Goal: Information Seeking & Learning: Learn about a topic

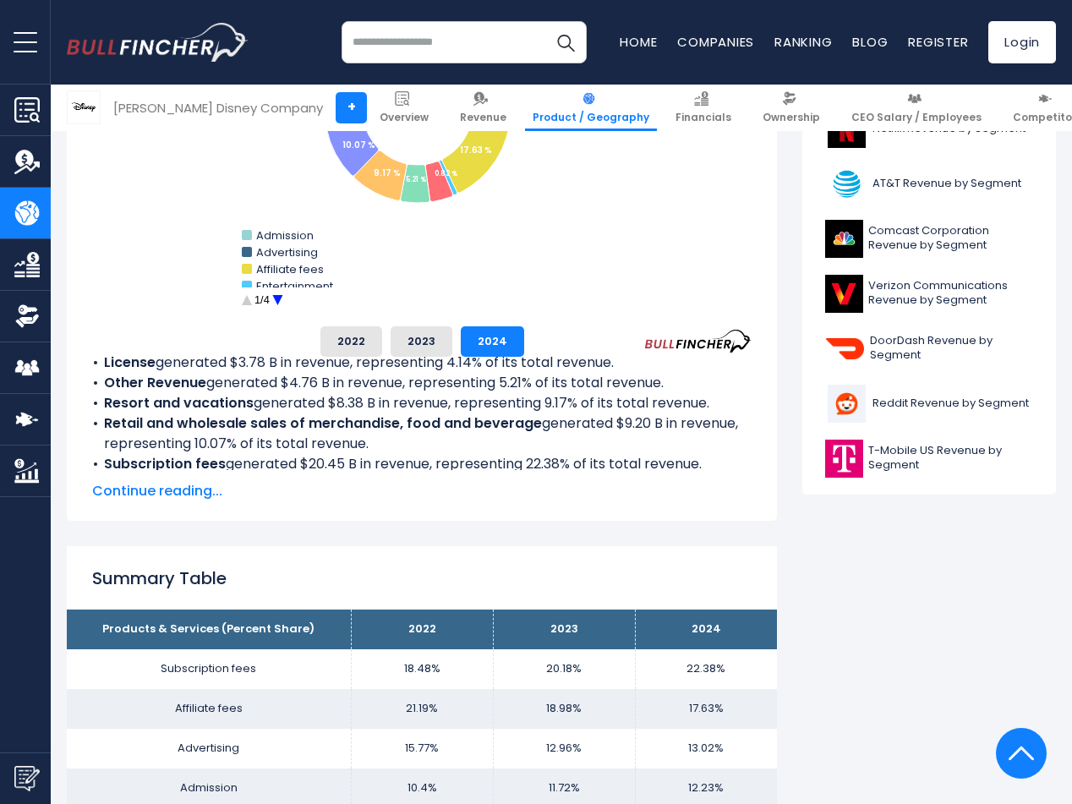
scroll to position [649, 0]
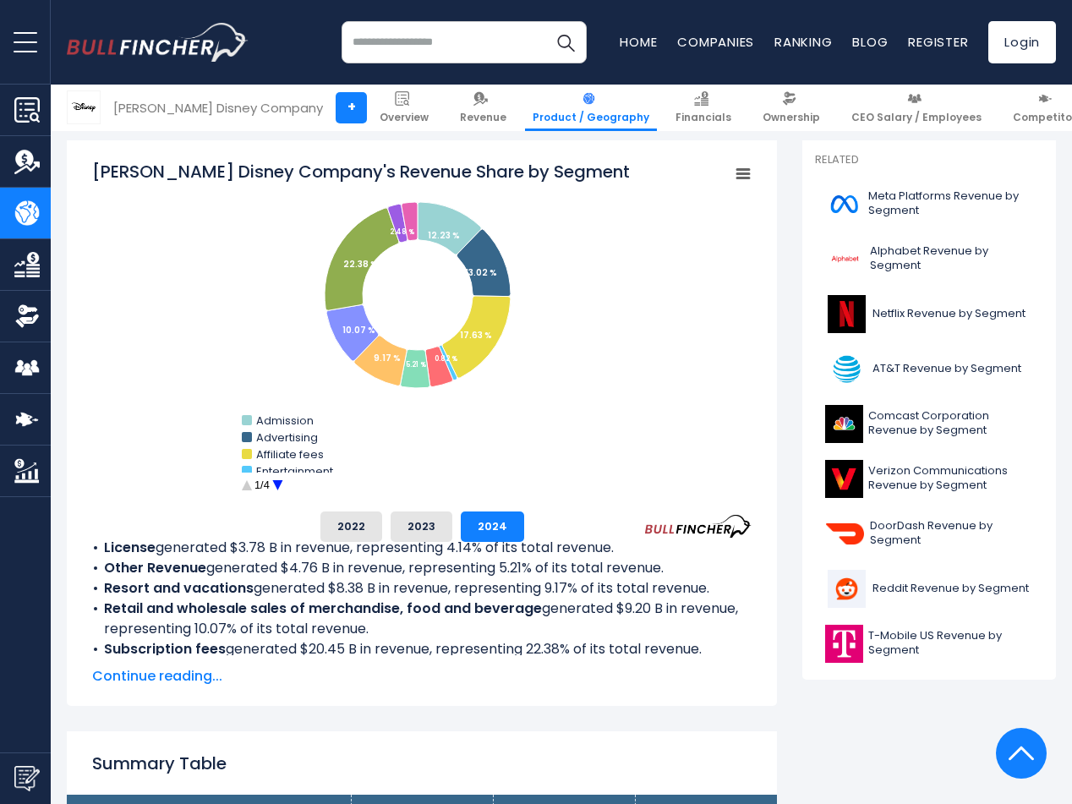
scroll to position [479, 0]
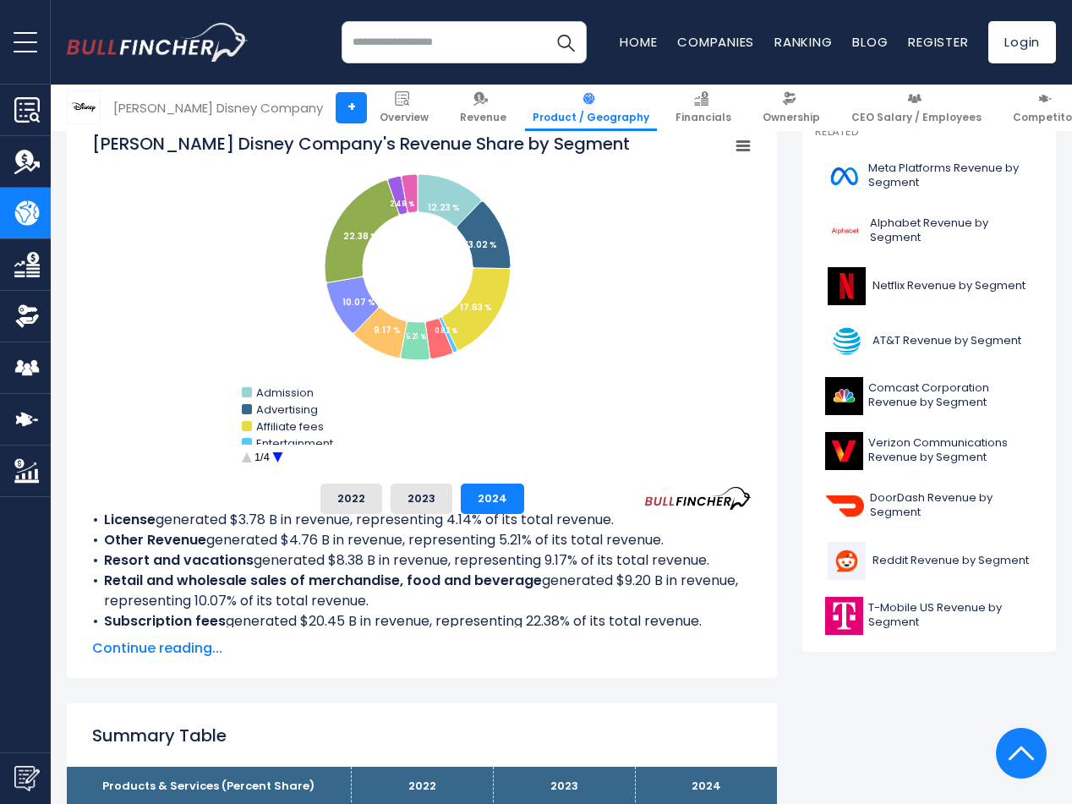
click at [159, 652] on span "Continue reading..." at bounding box center [422, 648] width 660 height 20
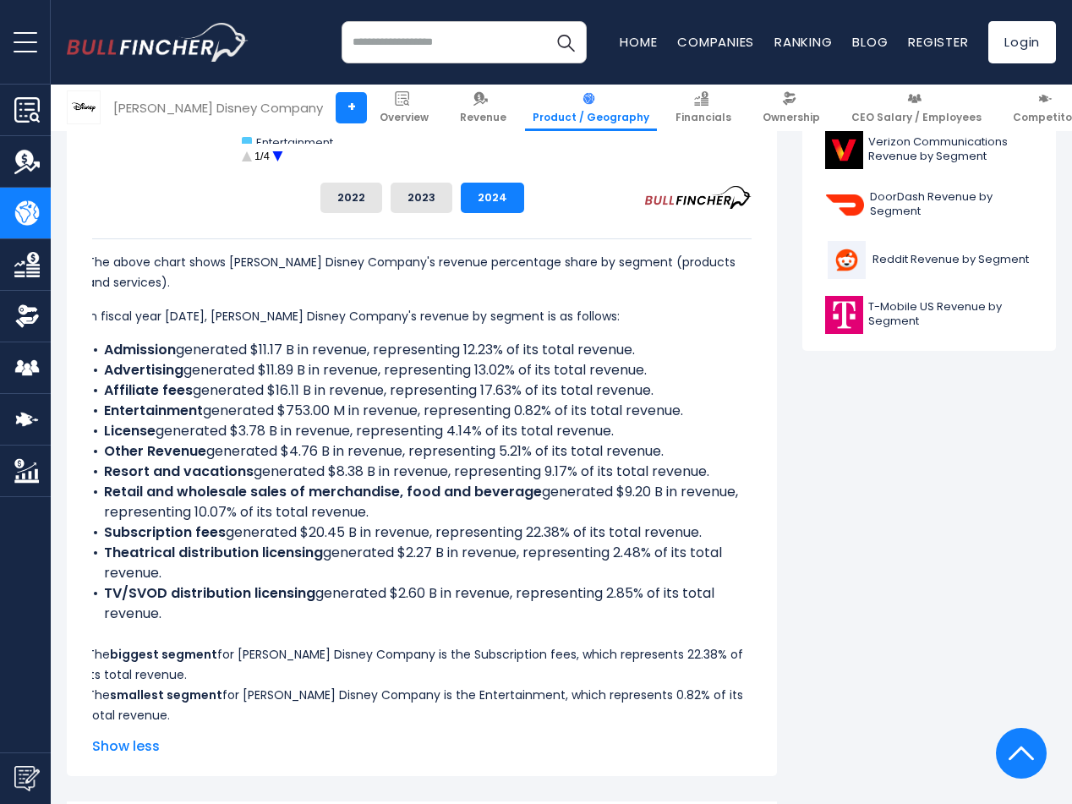
scroll to position [818, 0]
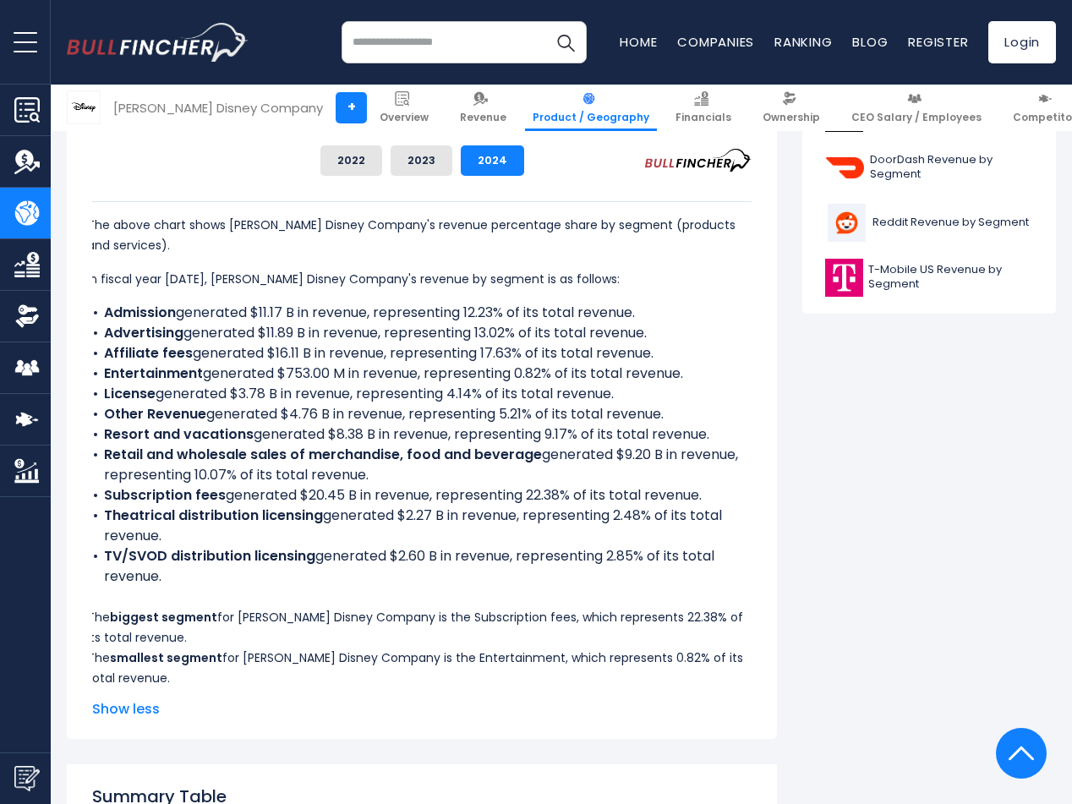
click at [298, 451] on b "Retail and wholesale sales of merchandise, food and beverage" at bounding box center [323, 454] width 438 height 19
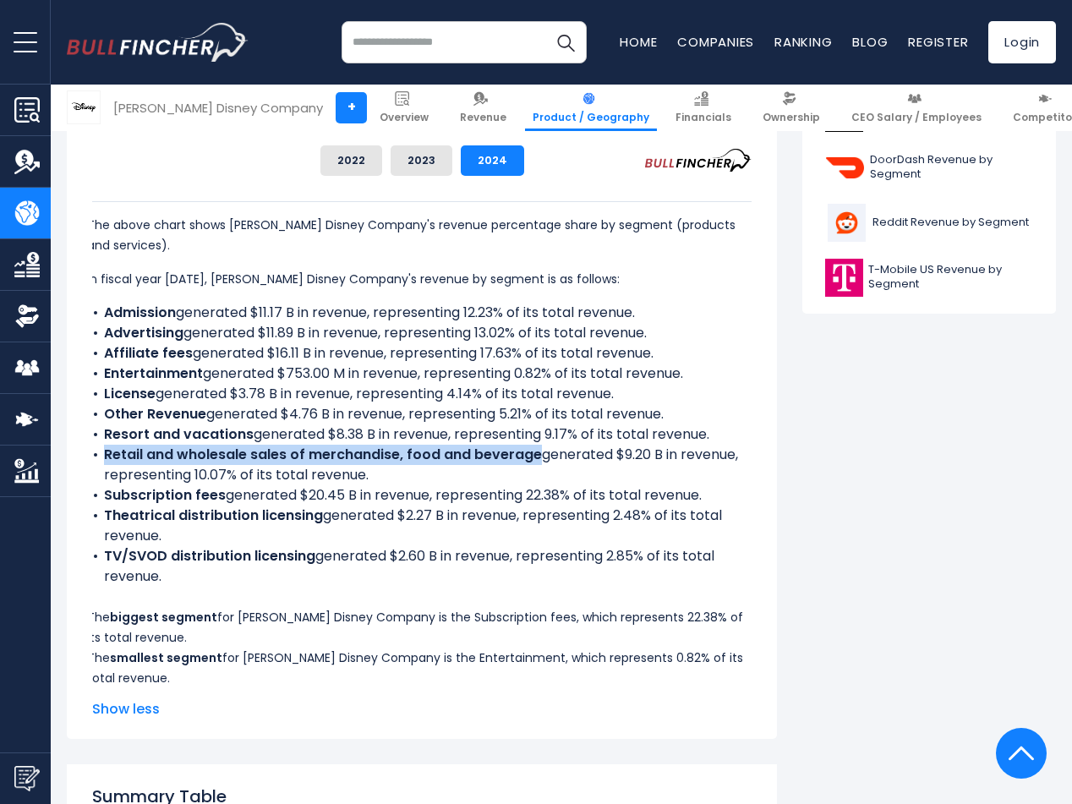
drag, startPoint x: 107, startPoint y: 455, endPoint x: 535, endPoint y: 452, distance: 428.8
click at [535, 452] on li "Retail and wholesale sales of merchandise, food and beverage generated $9.20 B …" at bounding box center [417, 465] width 660 height 41
copy b "Retail and wholesale sales of merchandise, food and beverage"
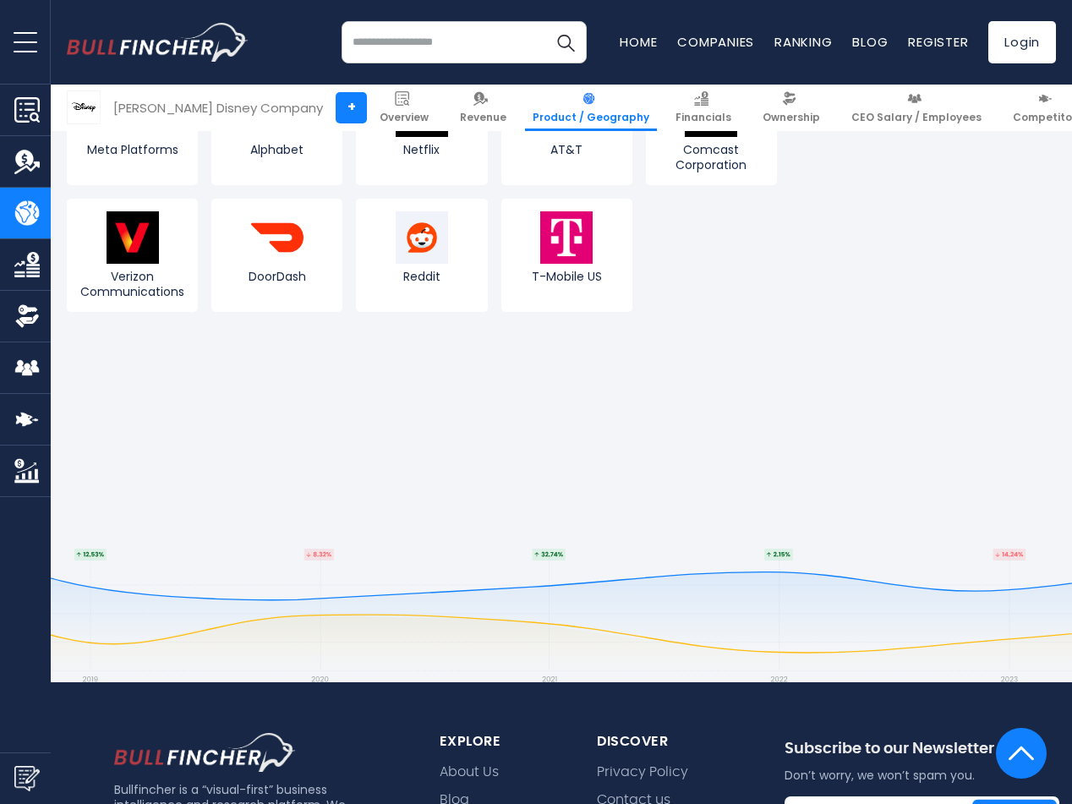
scroll to position [4454, 0]
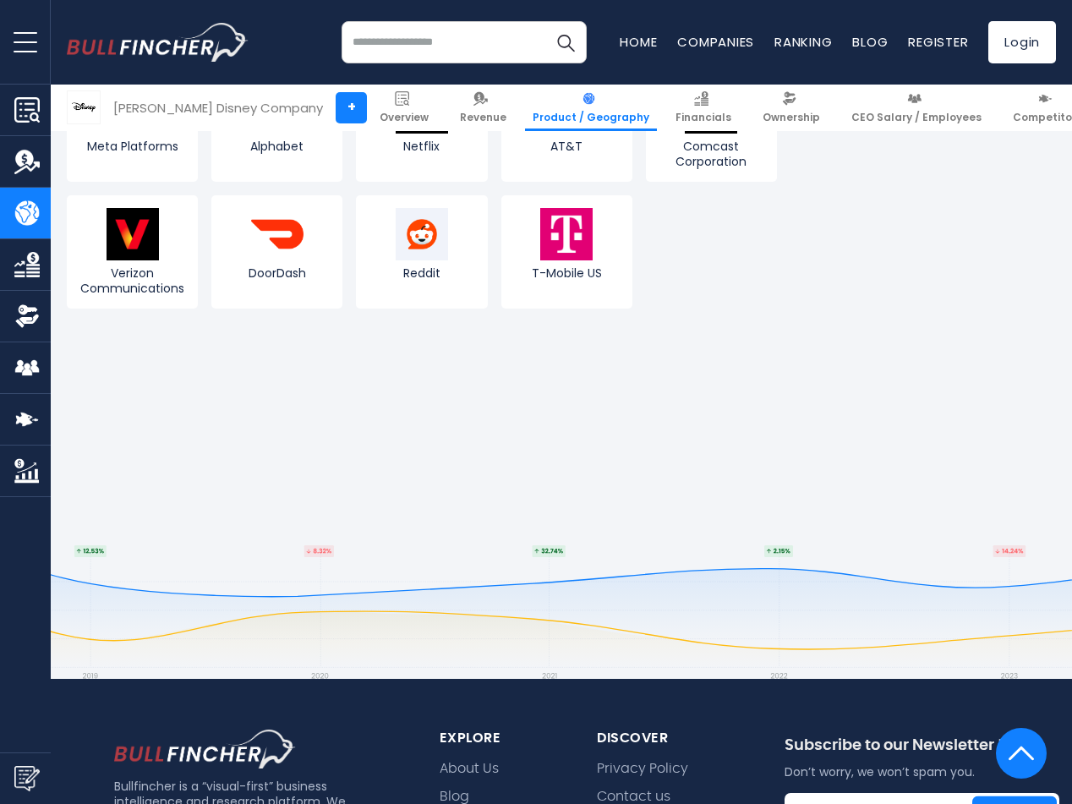
click at [29, 256] on img "Company Financials" at bounding box center [26, 264] width 25 height 25
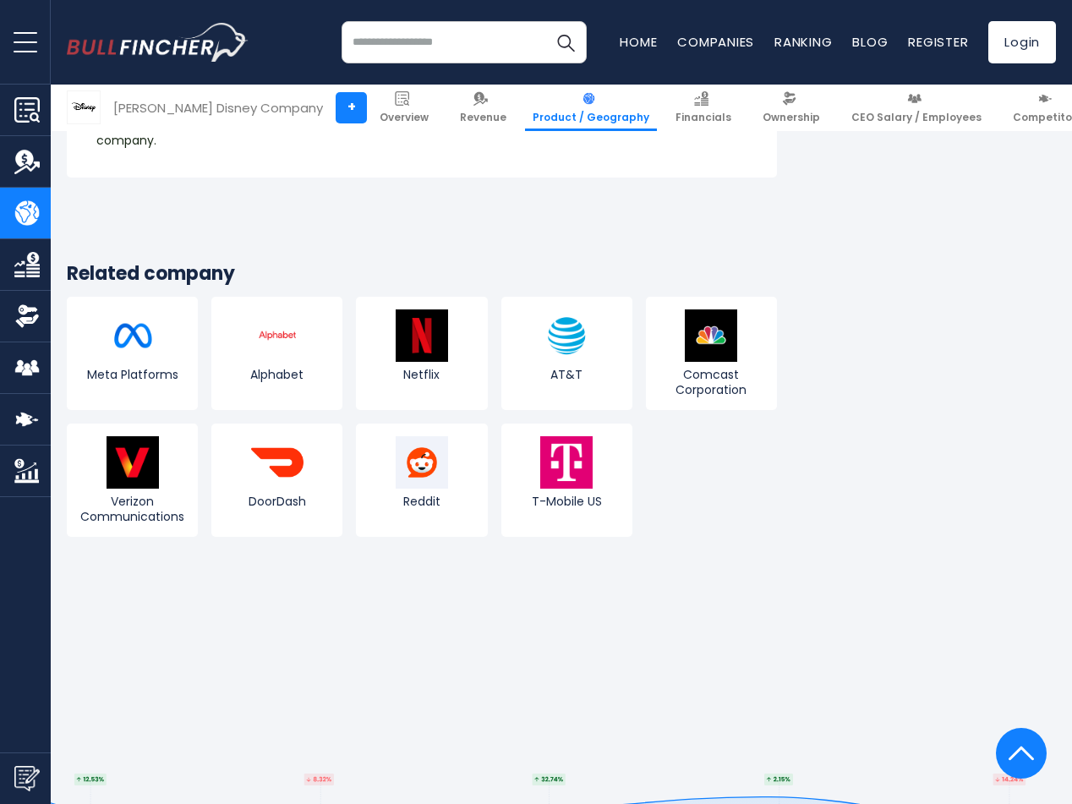
scroll to position [3288, 0]
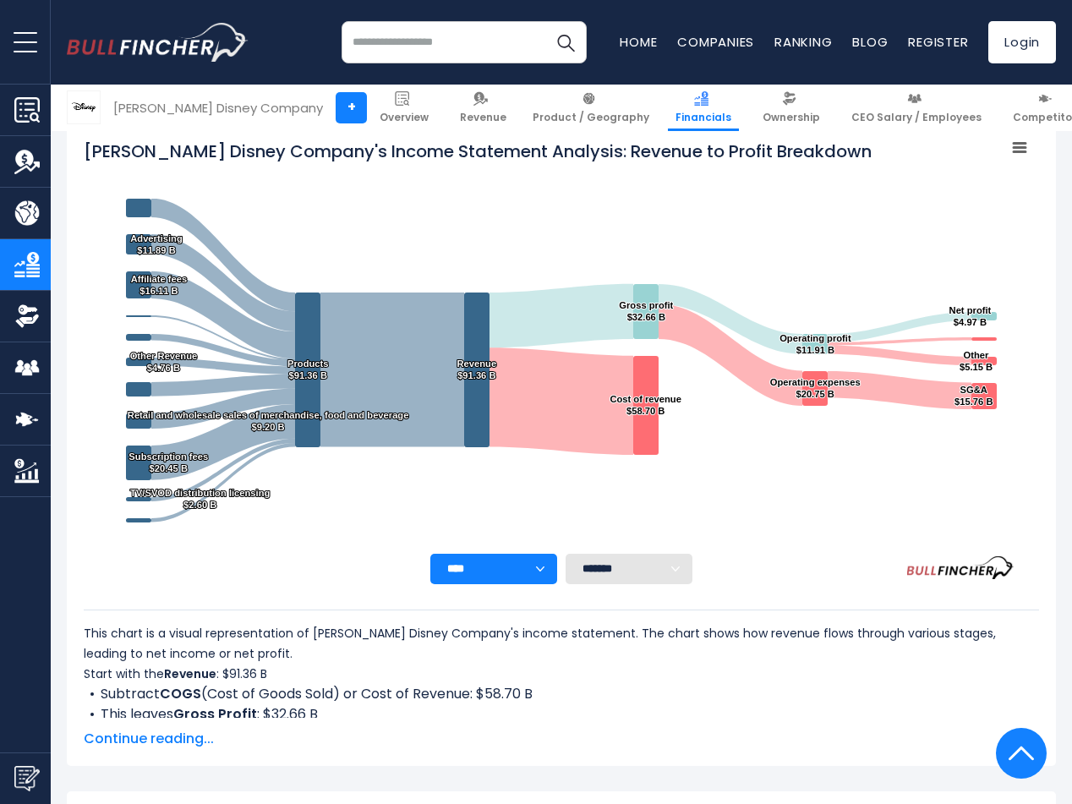
scroll to position [239, 0]
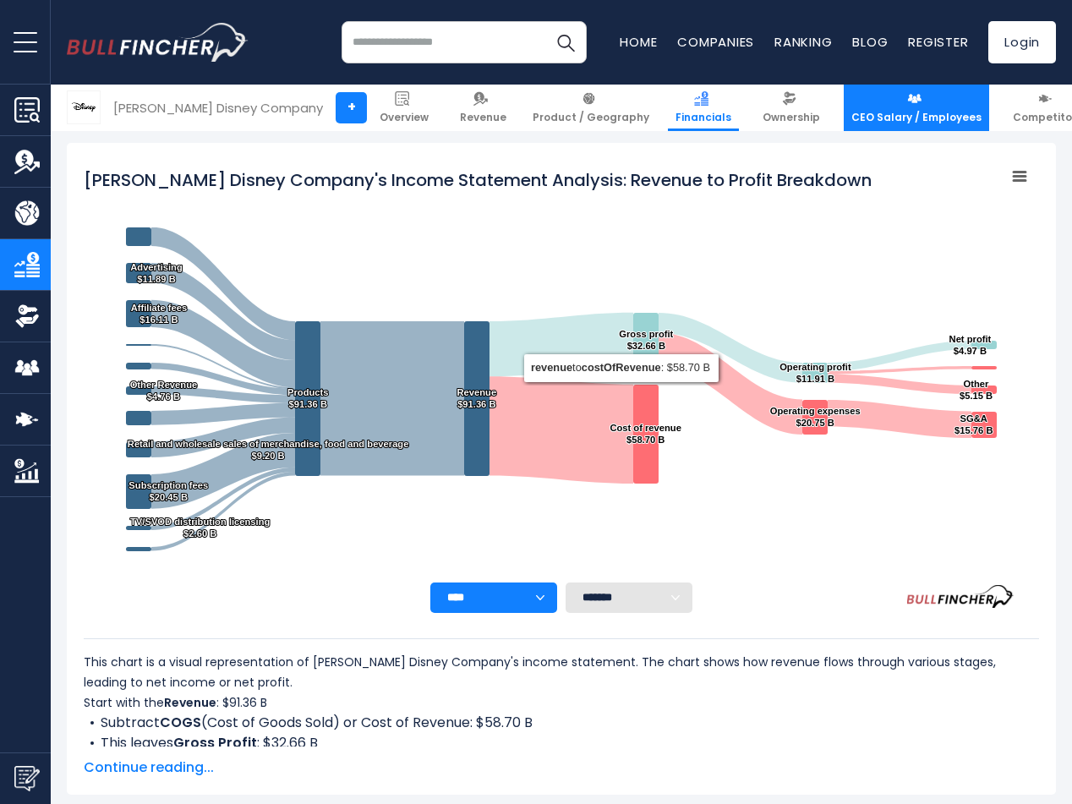
click at [907, 104] on img at bounding box center [914, 98] width 14 height 14
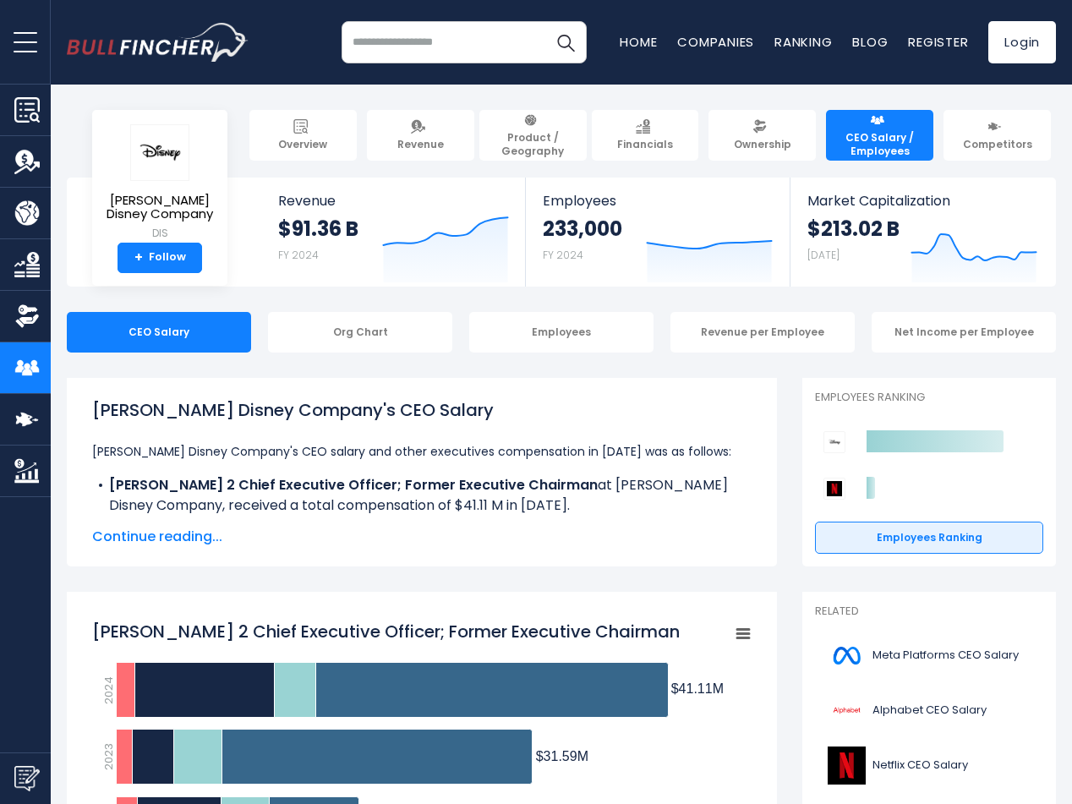
click at [134, 537] on span "Continue reading..." at bounding box center [422, 537] width 660 height 20
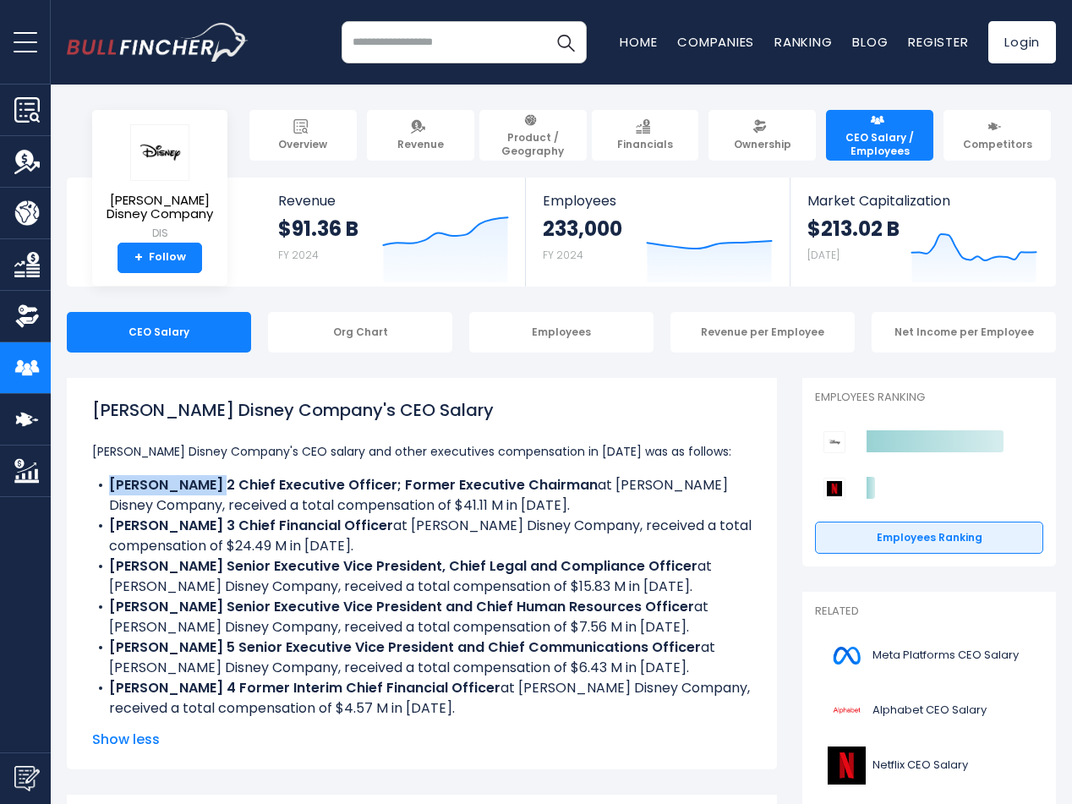
drag, startPoint x: 107, startPoint y: 484, endPoint x: 201, endPoint y: 481, distance: 93.9
click at [201, 481] on li "Robert A. Iger 2 Chief Executive Officer; Former Executive Chairman at Walt Dis…" at bounding box center [422, 495] width 660 height 41
copy b "Robert A. Iger"
click at [657, 129] on link "Financials" at bounding box center [645, 135] width 107 height 51
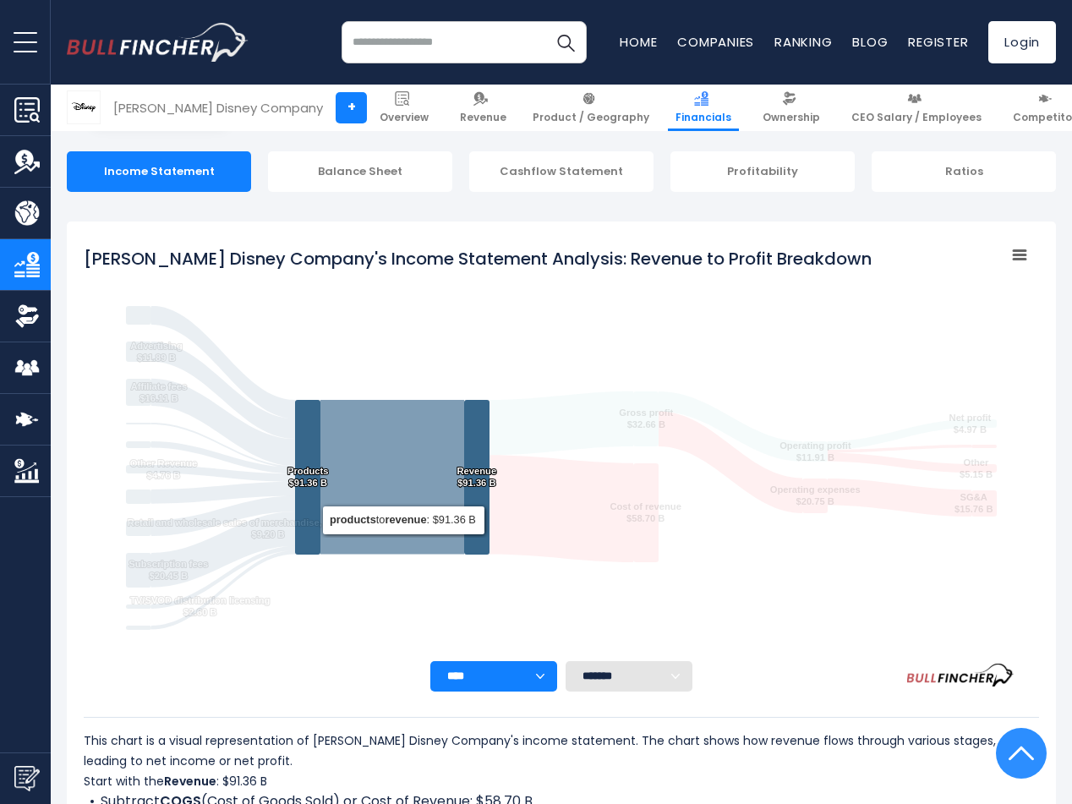
scroll to position [155, 0]
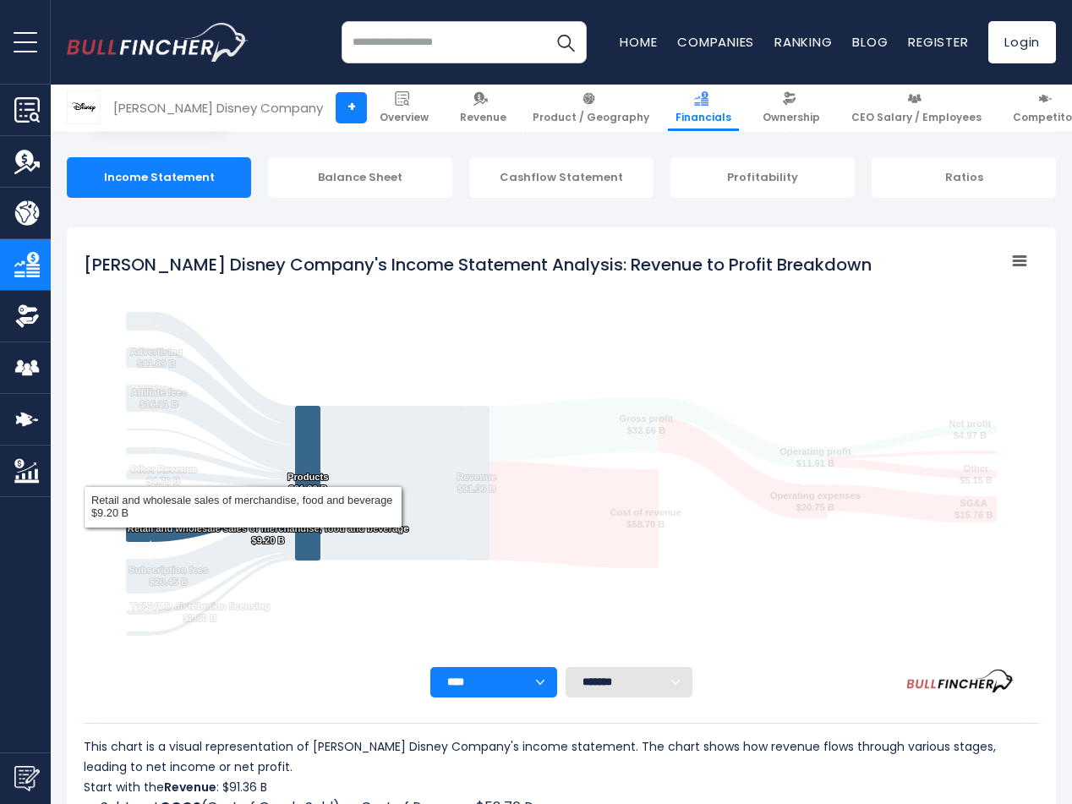
click at [151, 533] on text "Retail and wholesale sales of merchandise, food and beverage ​ $9.20 B ​ Retail…" at bounding box center [269, 534] width 282 height 22
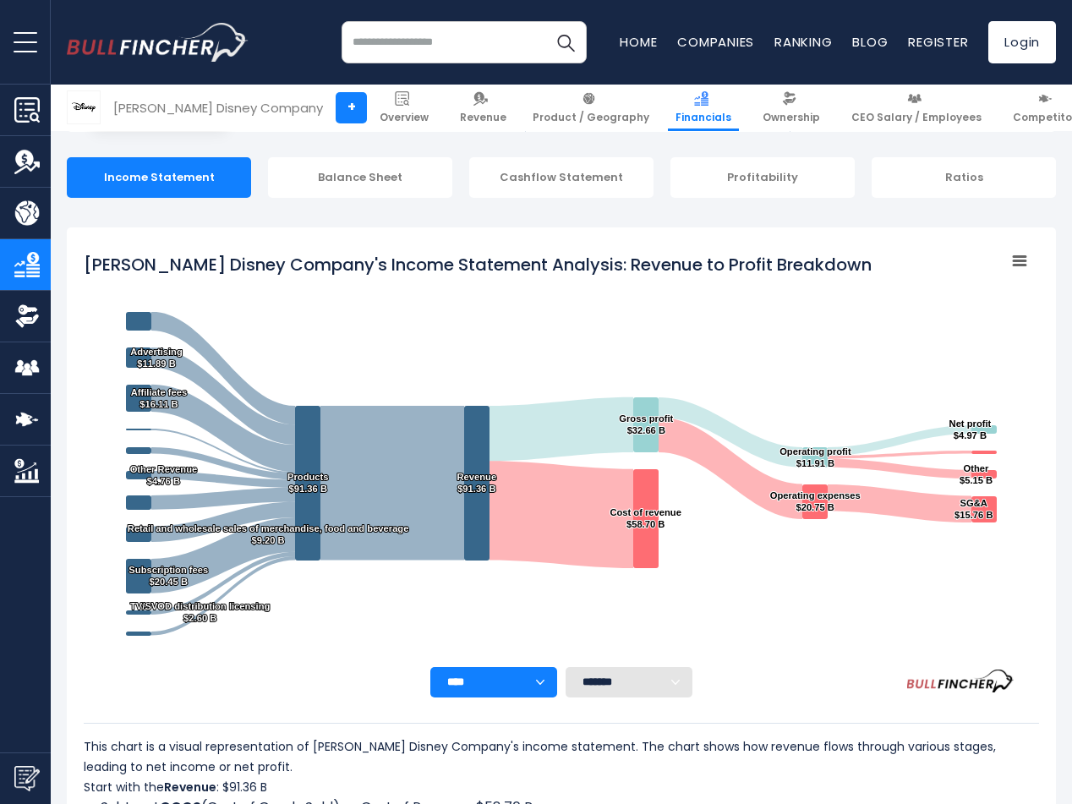
click at [1016, 257] on icon "Walt Disney Company's Income Statement Analysis: Revenue to Profit Breakdown" at bounding box center [1020, 261] width 12 height 8
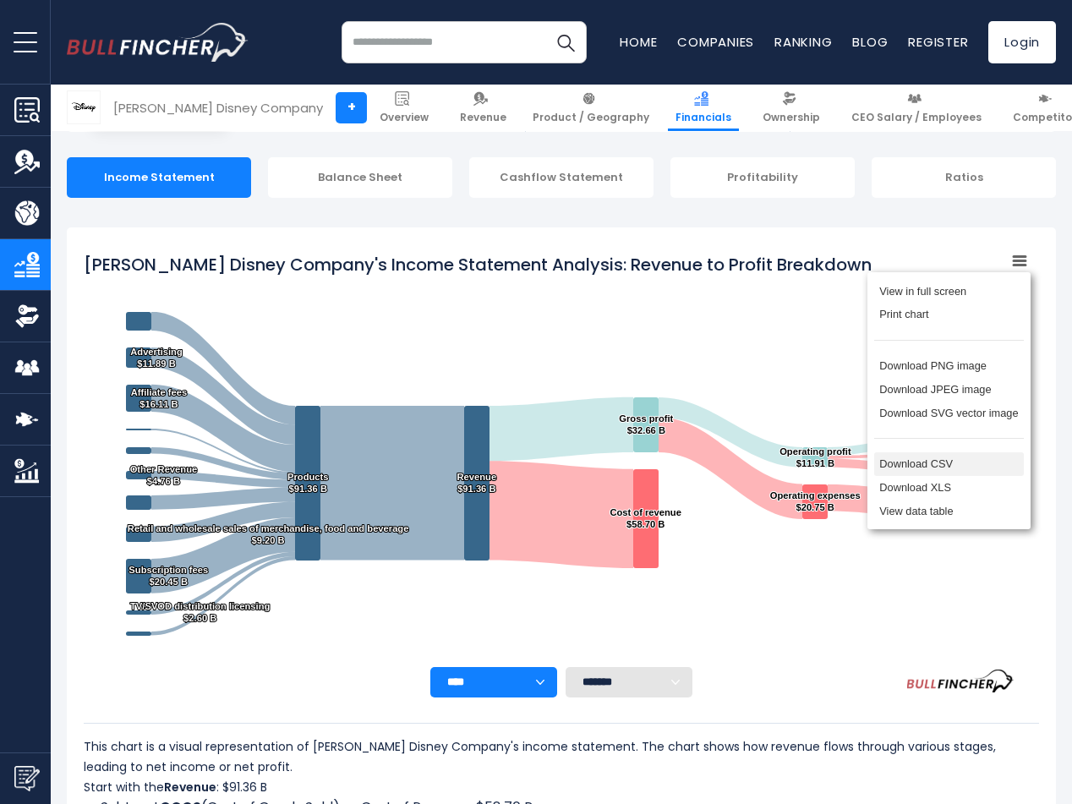
click at [971, 475] on li "Download CSV" at bounding box center [949, 464] width 150 height 24
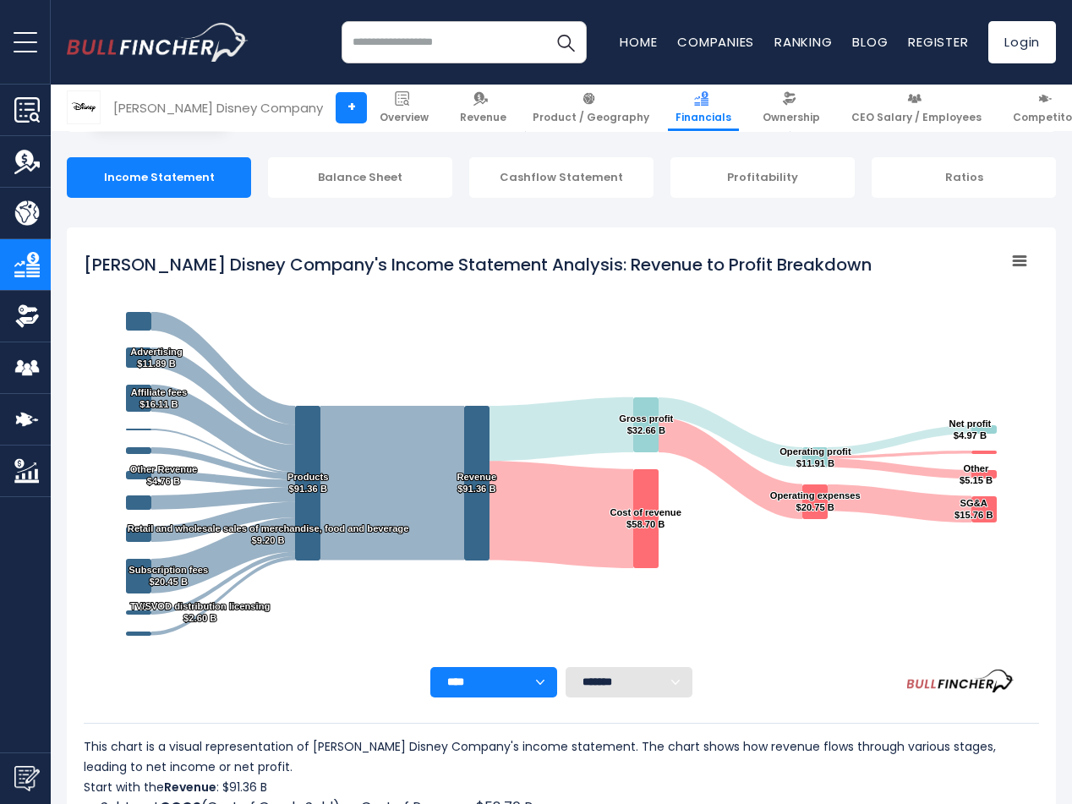
click at [1021, 264] on rect "Walt Disney Company's Income Statement Analysis: Revenue to Profit Breakdown" at bounding box center [1020, 261] width 24 height 24
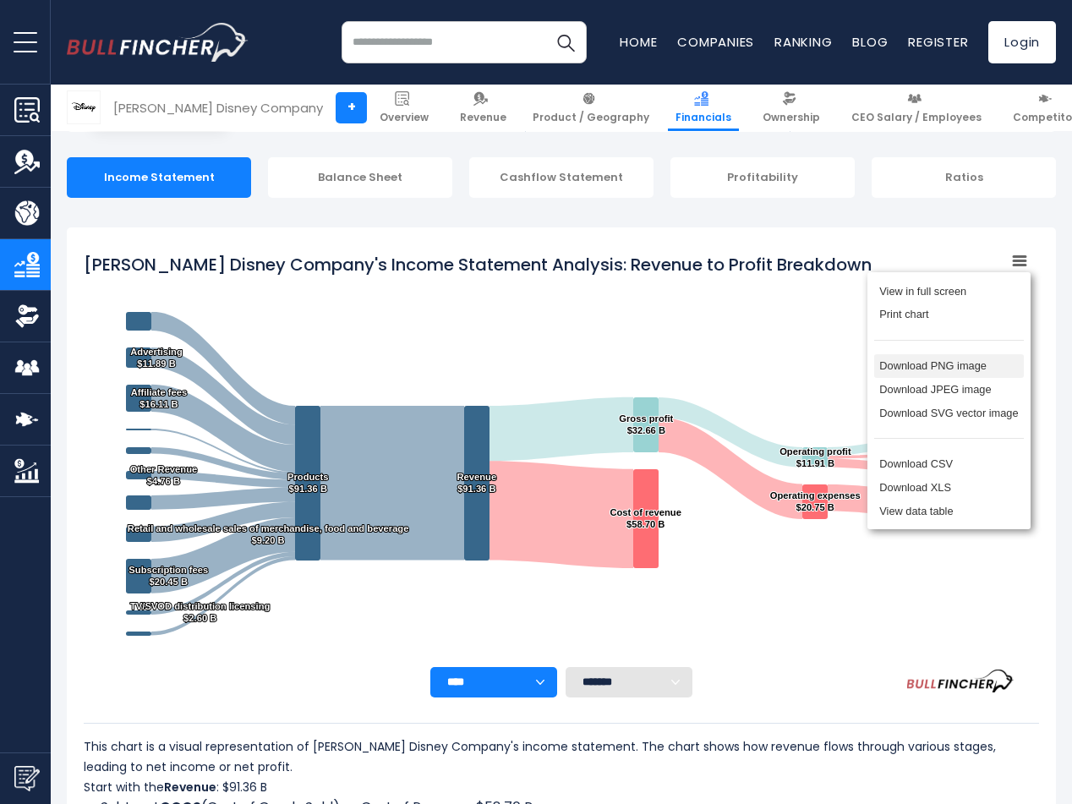
click at [969, 367] on li "Download PNG image" at bounding box center [949, 366] width 150 height 24
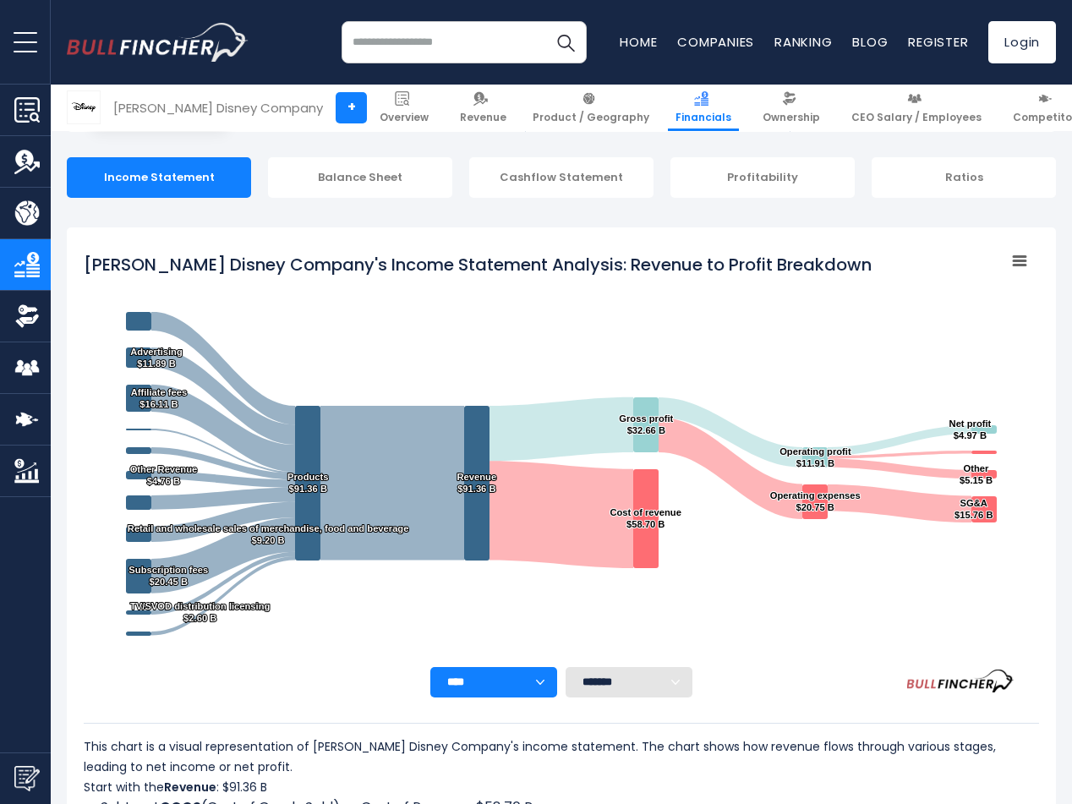
click at [1017, 266] on icon "Walt Disney Company's Income Statement Analysis: Revenue to Profit Breakdown" at bounding box center [1020, 261] width 12 height 8
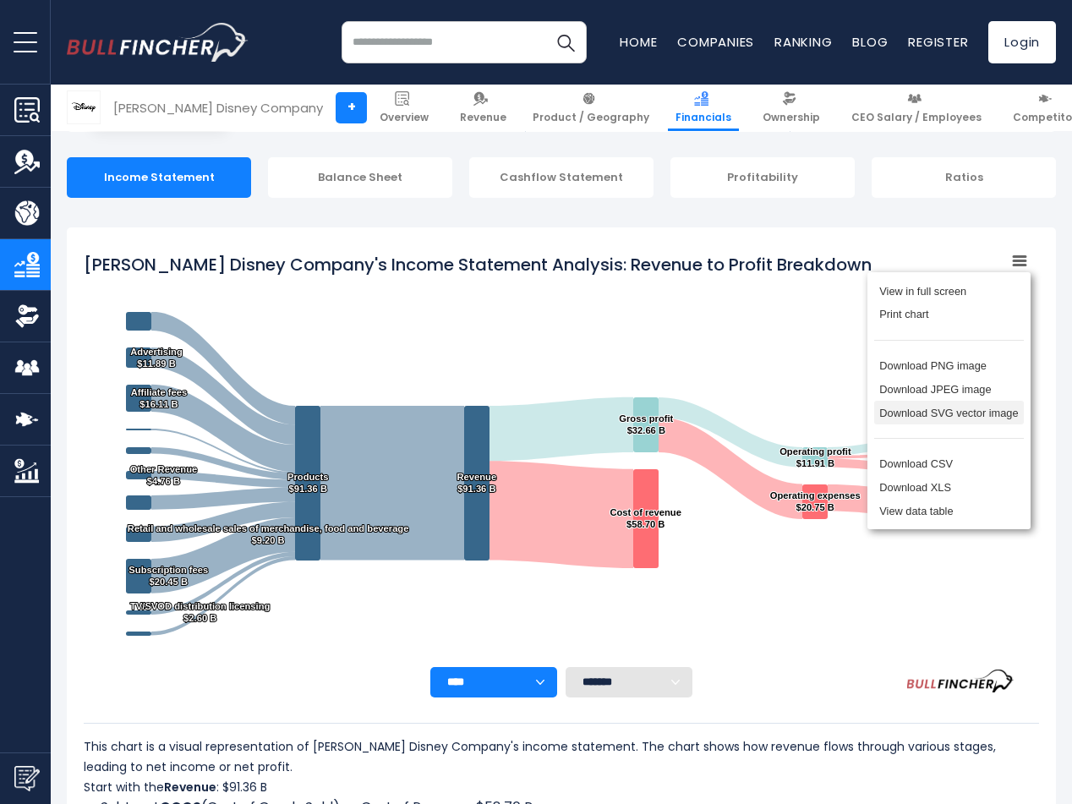
click at [973, 419] on li "Download SVG vector image" at bounding box center [949, 413] width 150 height 24
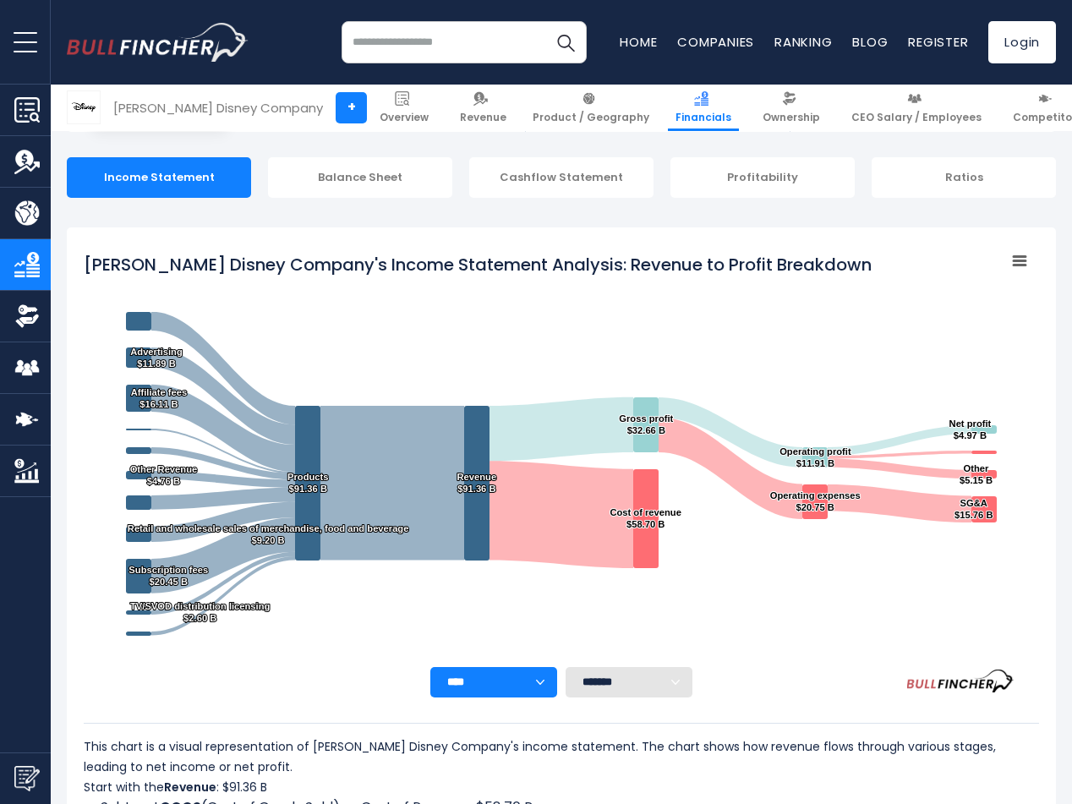
click at [650, 683] on select "******* ** ** ** **" at bounding box center [629, 682] width 127 height 30
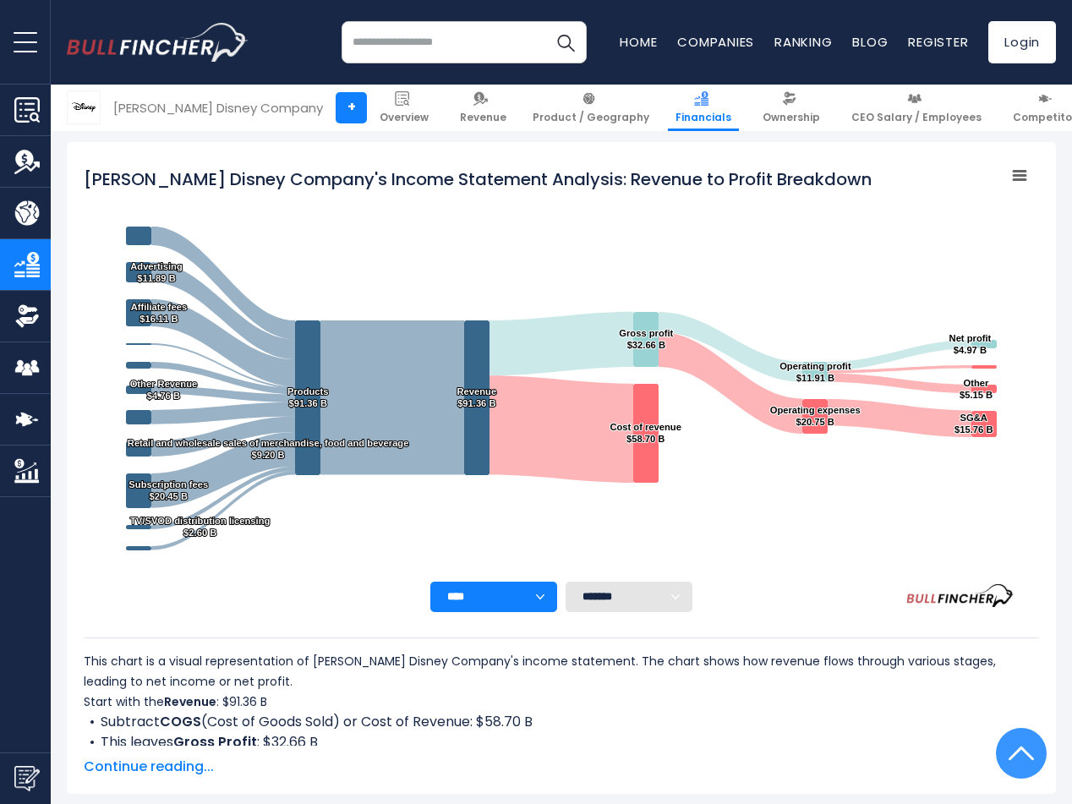
scroll to position [239, 0]
click at [837, 733] on li "This leaves Gross Profit : $32.66 B" at bounding box center [562, 743] width 956 height 20
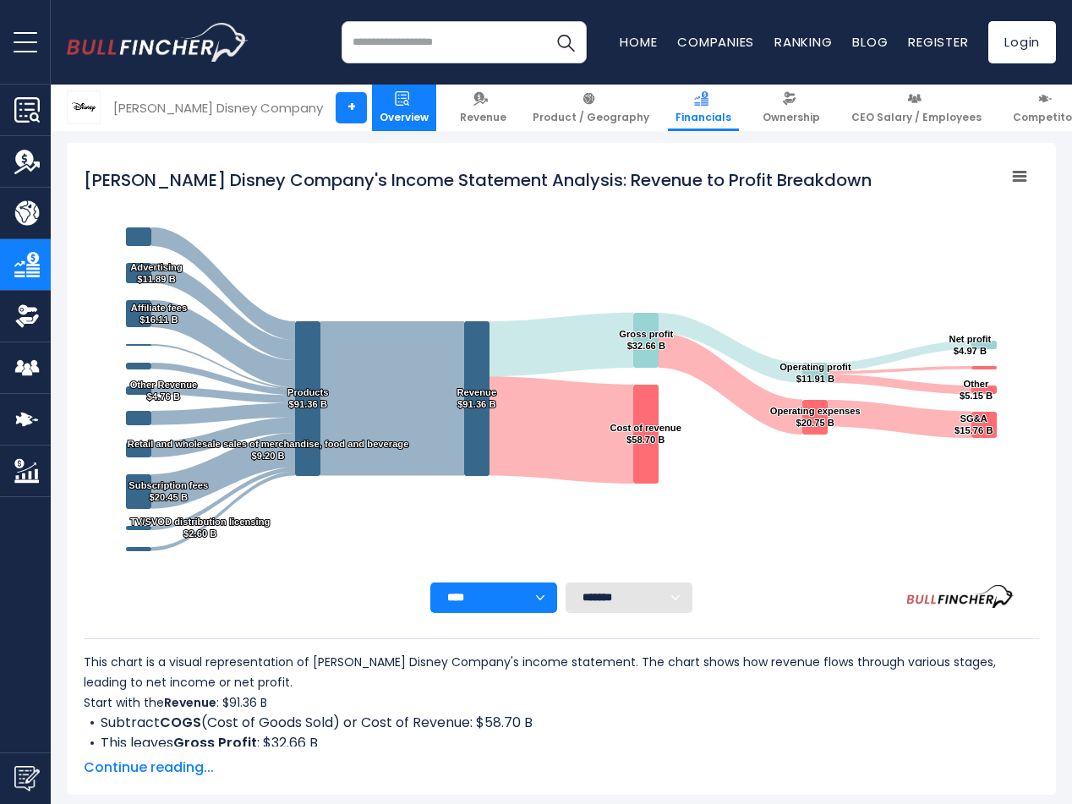
click at [403, 111] on span "Overview" at bounding box center [404, 118] width 49 height 14
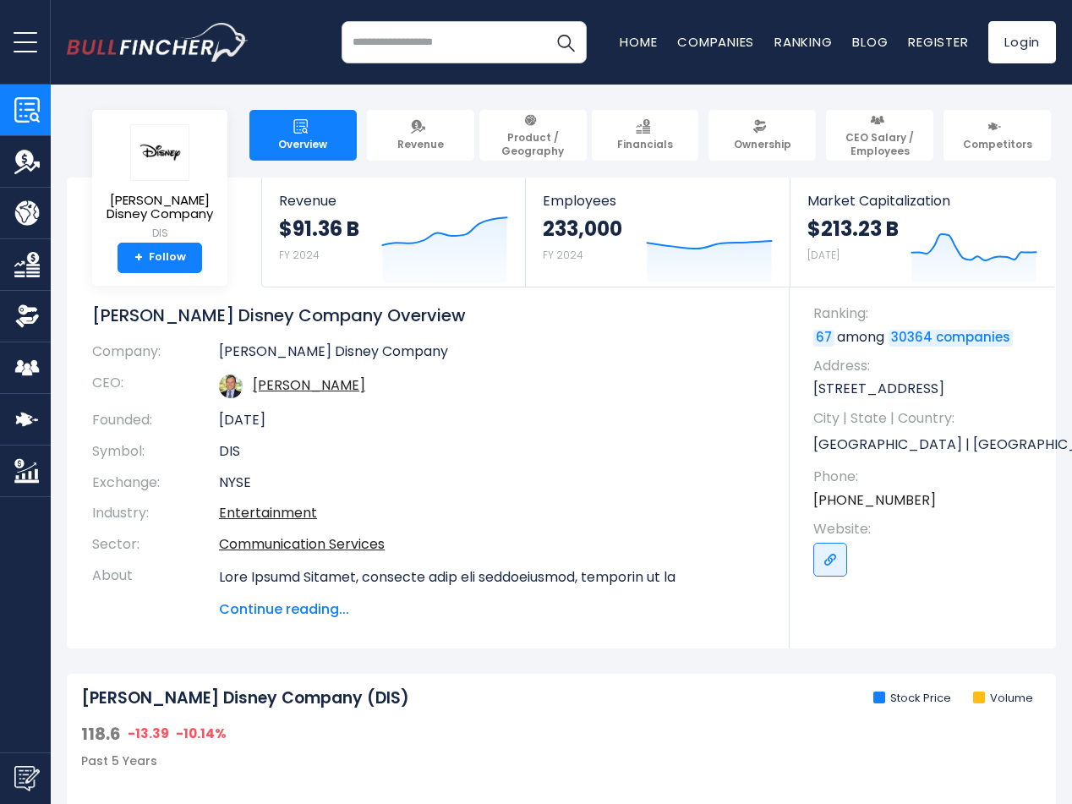
click at [264, 611] on span "Continue reading..." at bounding box center [491, 610] width 545 height 20
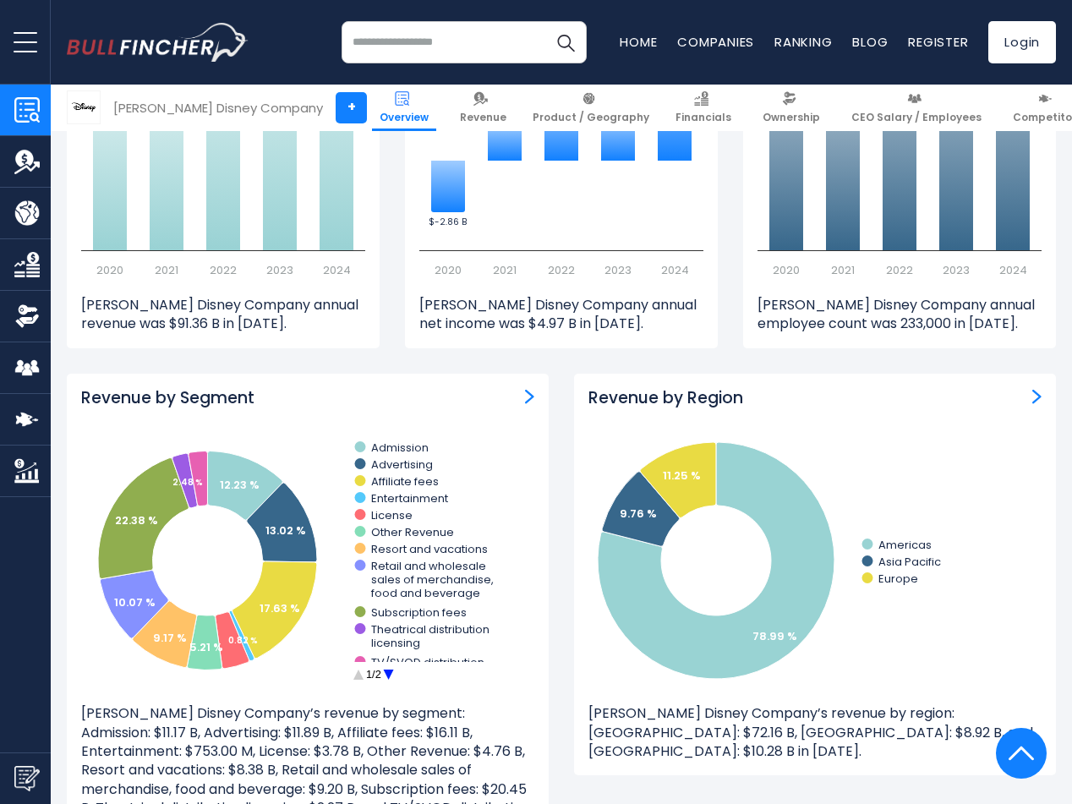
scroll to position [1860, 0]
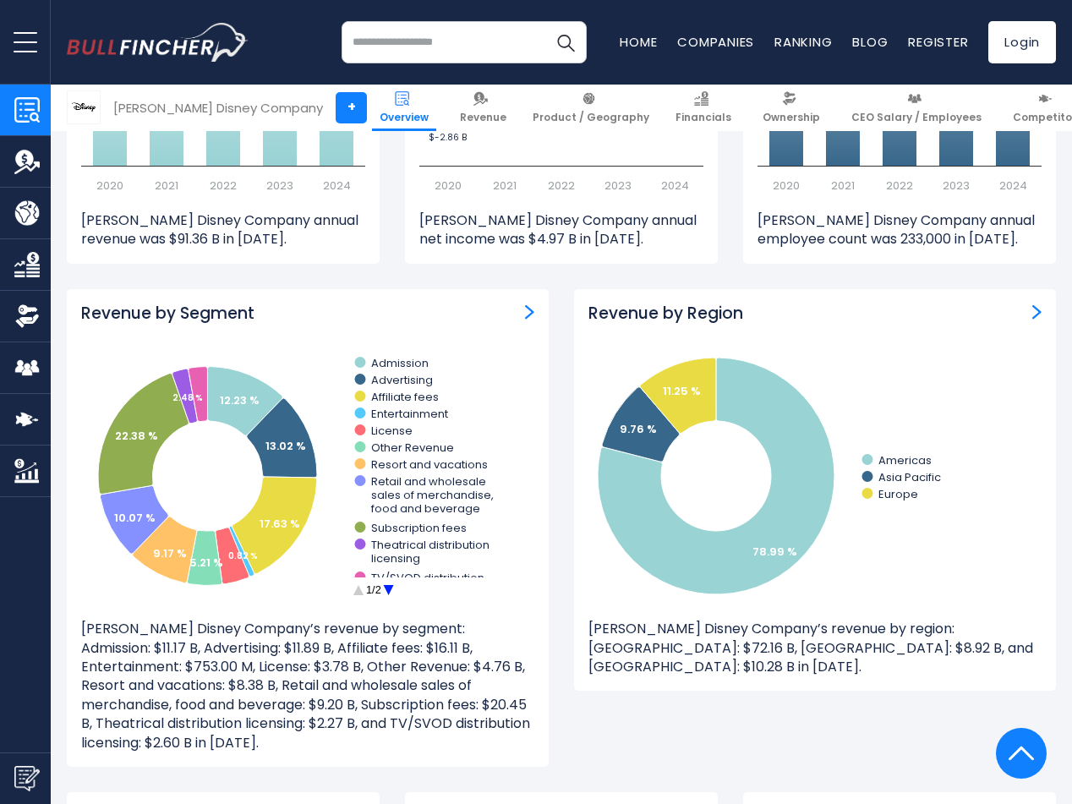
click at [702, 660] on p "[PERSON_NAME] Disney Company’s revenue by region: [GEOGRAPHIC_DATA]: $72.16 B, …" at bounding box center [815, 648] width 453 height 57
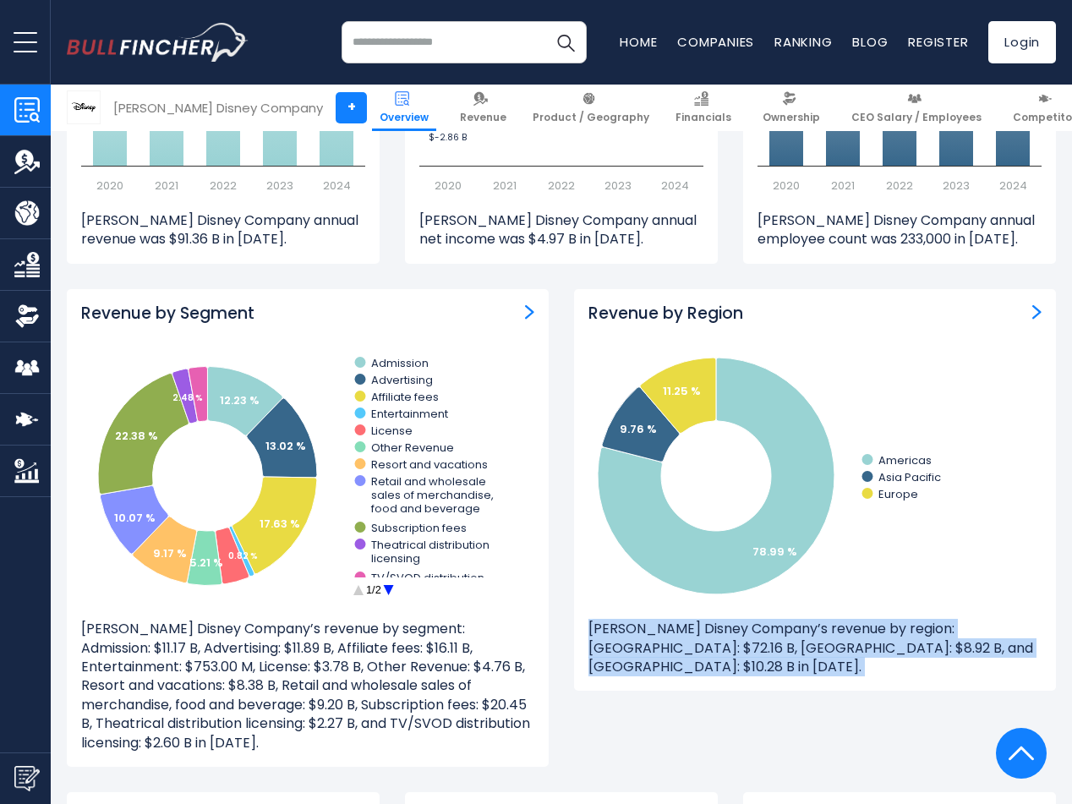
click at [702, 660] on p "[PERSON_NAME] Disney Company’s revenue by region: [GEOGRAPHIC_DATA]: $72.16 B, …" at bounding box center [815, 648] width 453 height 57
copy div "[PERSON_NAME] Disney Company’s revenue by region: [GEOGRAPHIC_DATA]: $72.16 B, …"
click at [582, 92] on img at bounding box center [589, 98] width 14 height 14
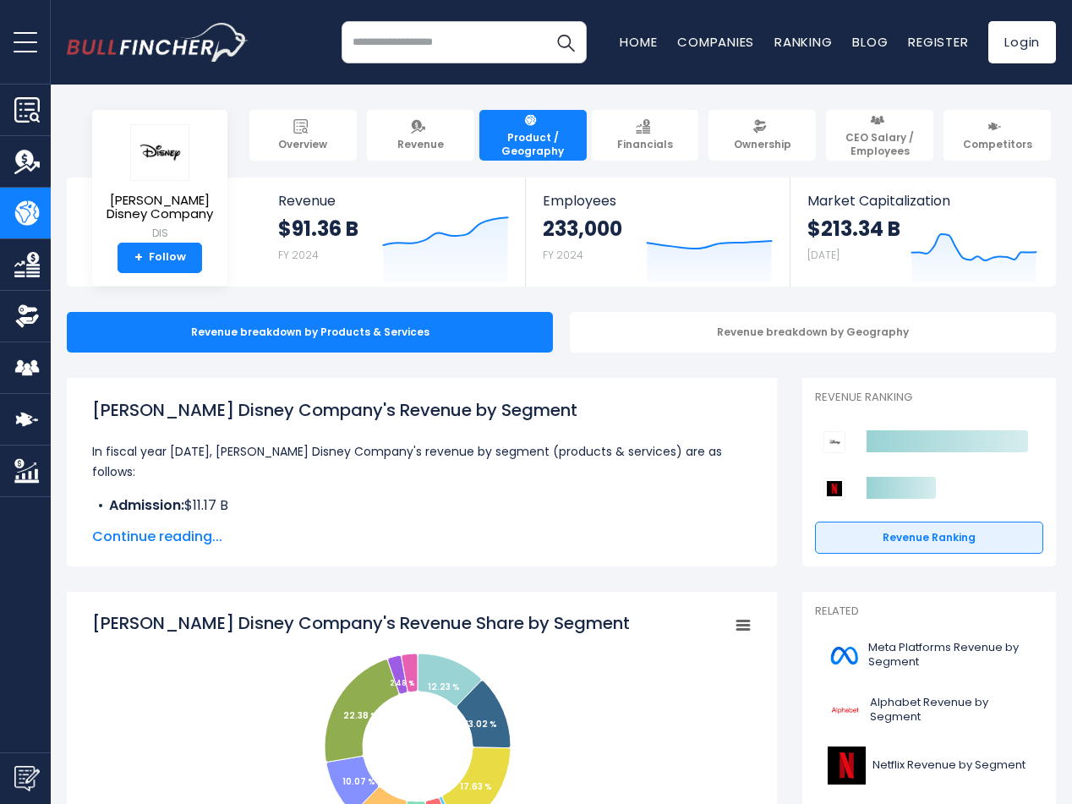
click at [202, 530] on span "Continue reading..." at bounding box center [422, 537] width 660 height 20
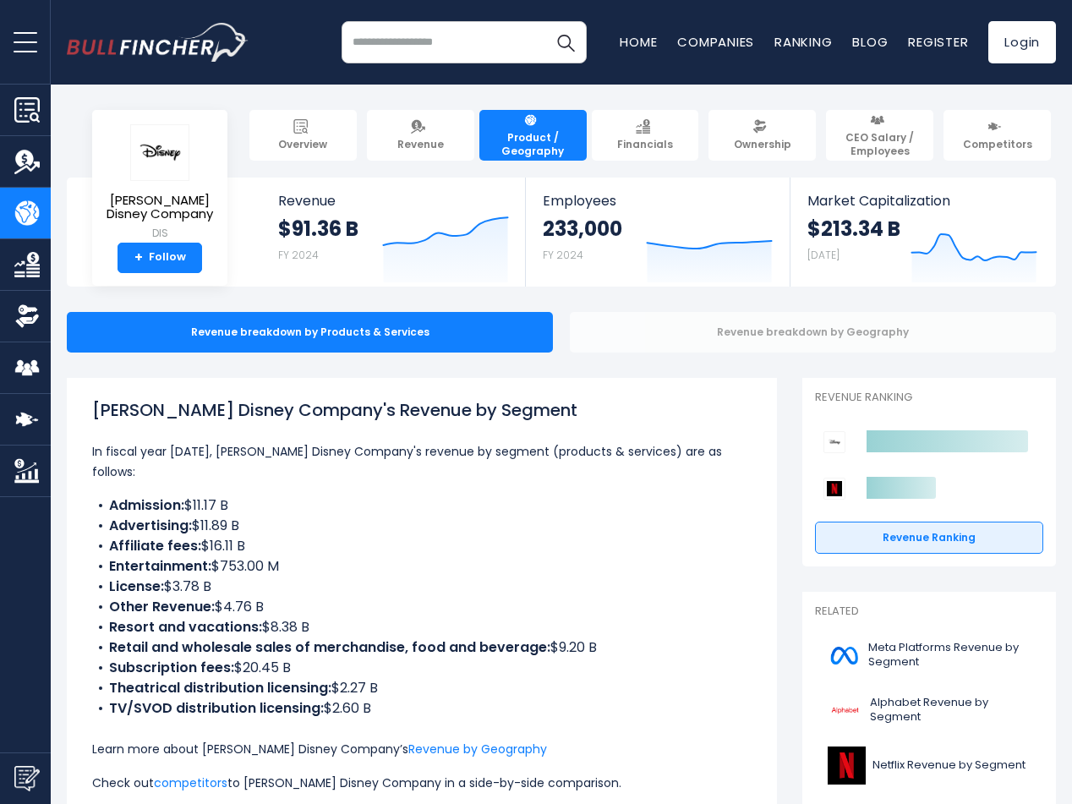
click at [811, 339] on div "Revenue breakdown by Geography" at bounding box center [813, 332] width 486 height 41
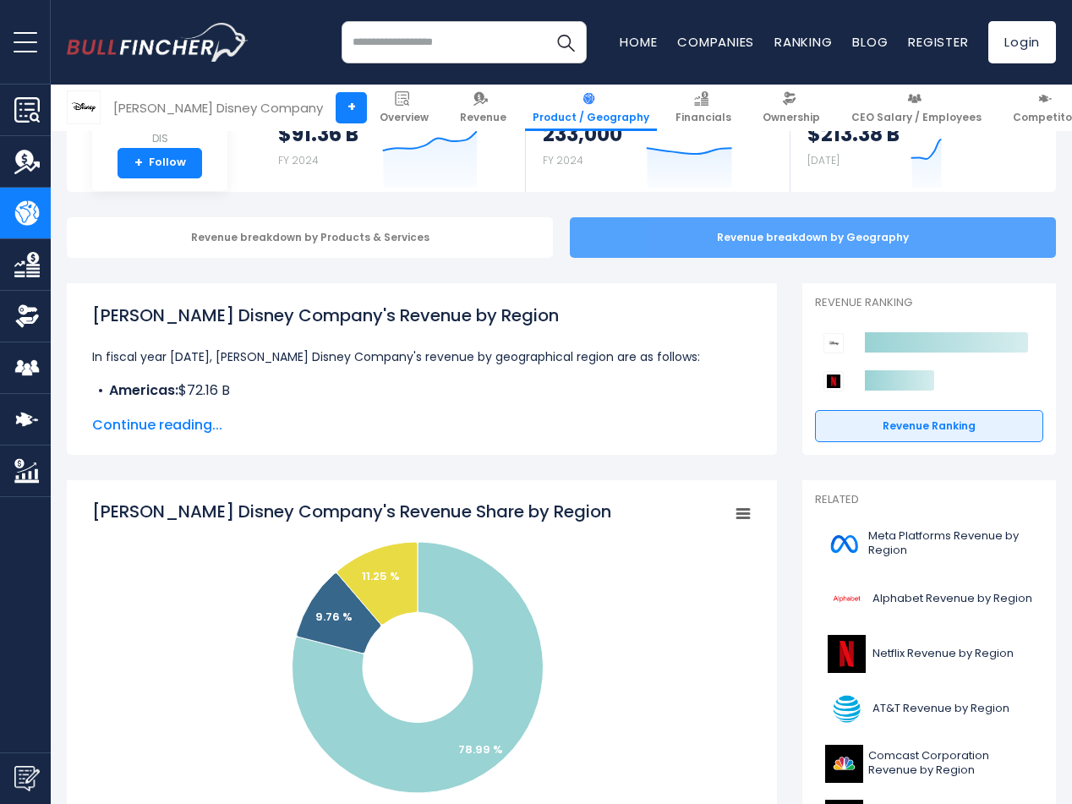
scroll to position [254, 0]
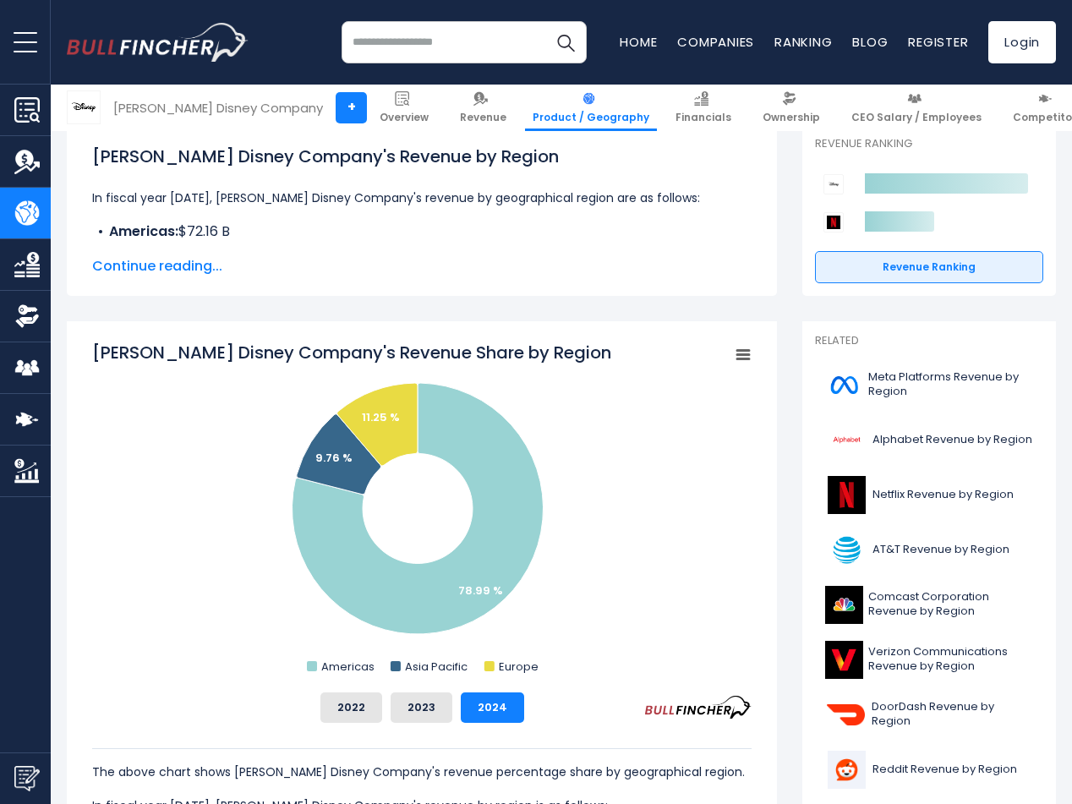
click at [107, 268] on span "Continue reading..." at bounding box center [422, 266] width 660 height 20
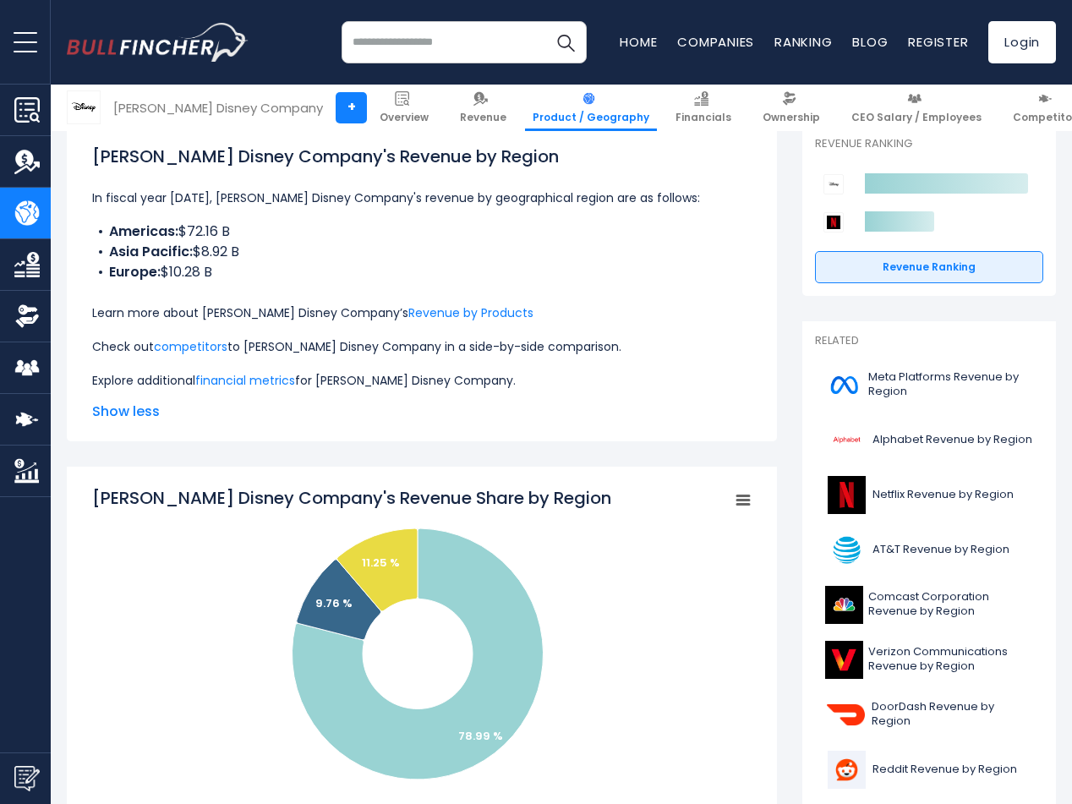
drag, startPoint x: 91, startPoint y: 198, endPoint x: 249, endPoint y: 269, distance: 173.4
click at [249, 269] on div "[PERSON_NAME] Disney Company's Revenue by Region In fiscal year [DATE], [PERSON…" at bounding box center [422, 282] width 710 height 317
copy div "In fiscal year [DATE], [PERSON_NAME] Disney Company's revenue by geographical r…"
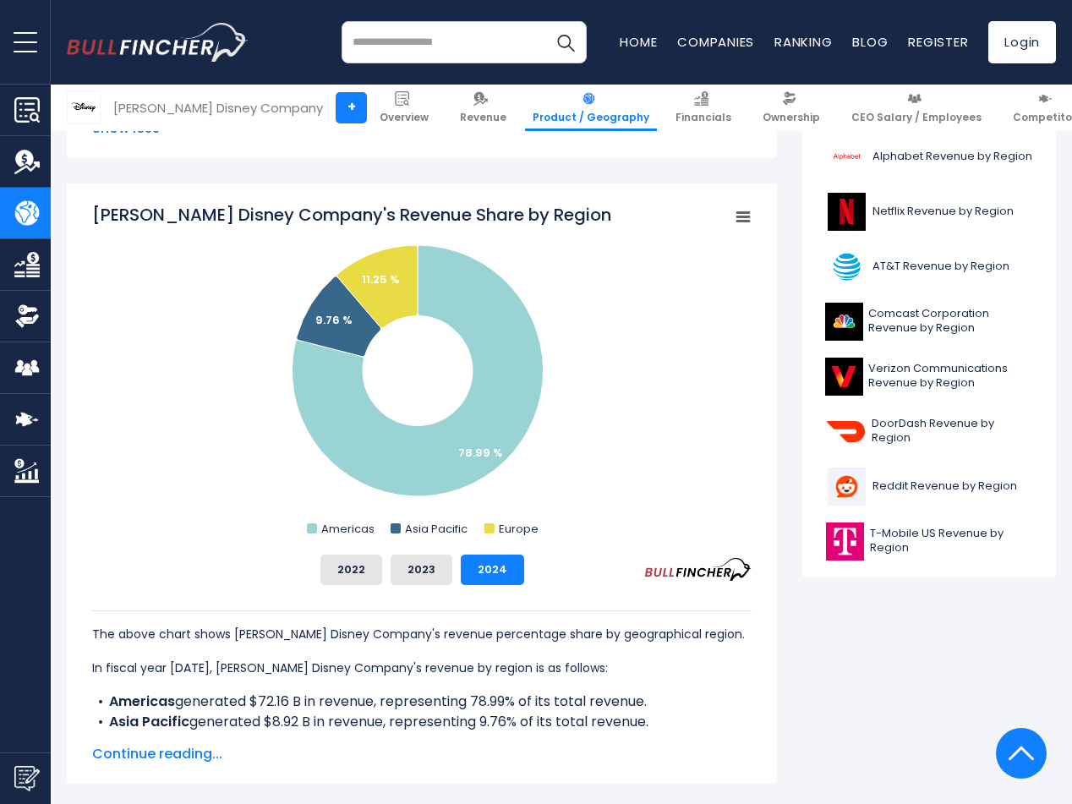
scroll to position [507, 0]
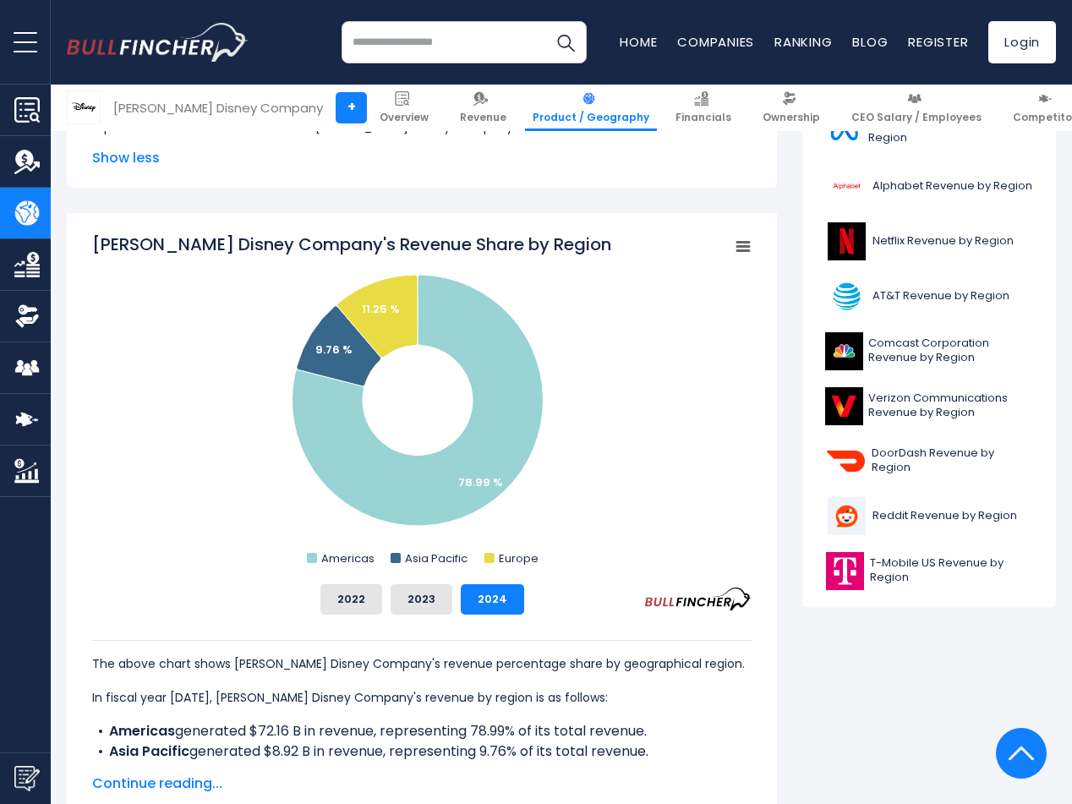
drag, startPoint x: 168, startPoint y: 783, endPoint x: 183, endPoint y: 785, distance: 14.5
click at [168, 783] on span "Continue reading..." at bounding box center [422, 784] width 660 height 20
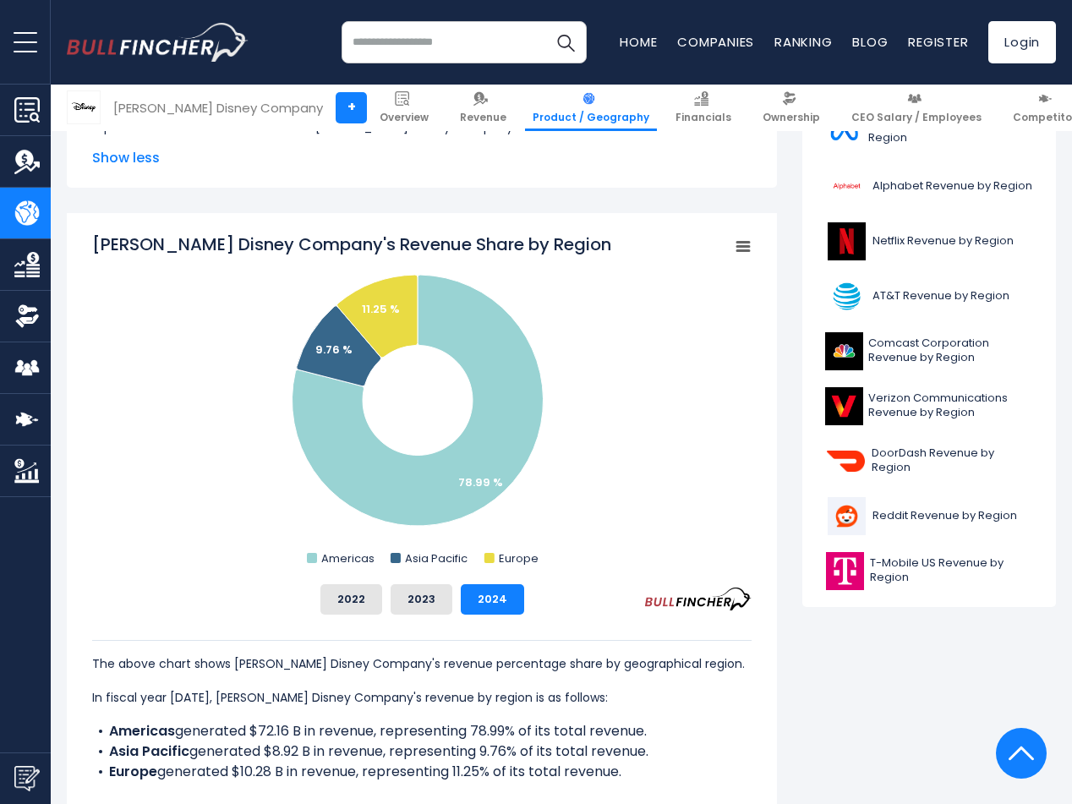
click at [742, 243] on icon "Walt Disney Company's Revenue Share by Region" at bounding box center [743, 247] width 12 height 8
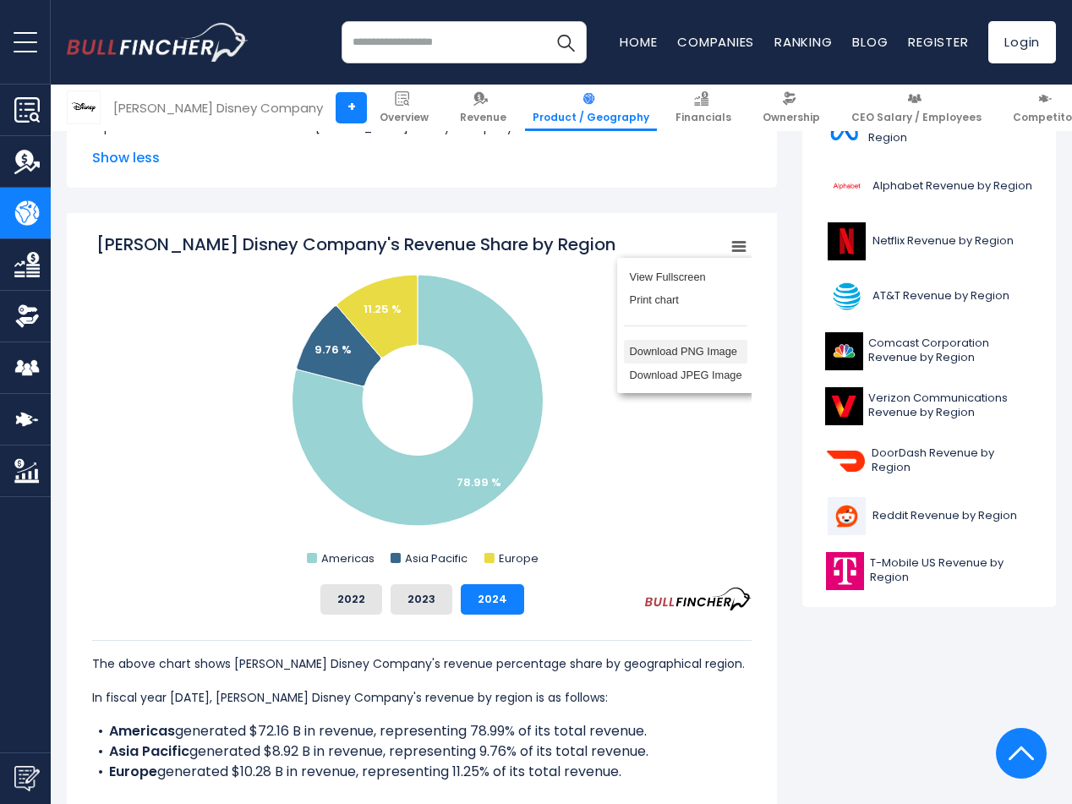
click at [712, 353] on li "Download PNG Image" at bounding box center [685, 352] width 123 height 24
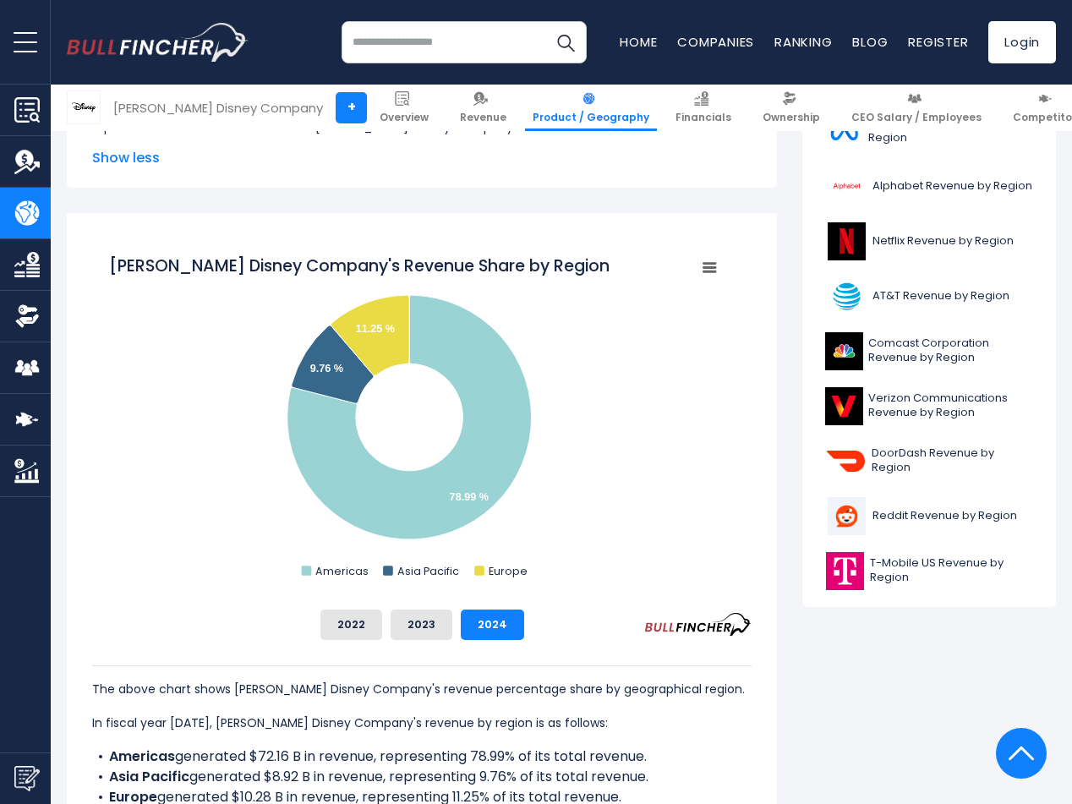
scroll to position [0, 0]
